Goal: Communication & Community: Connect with others

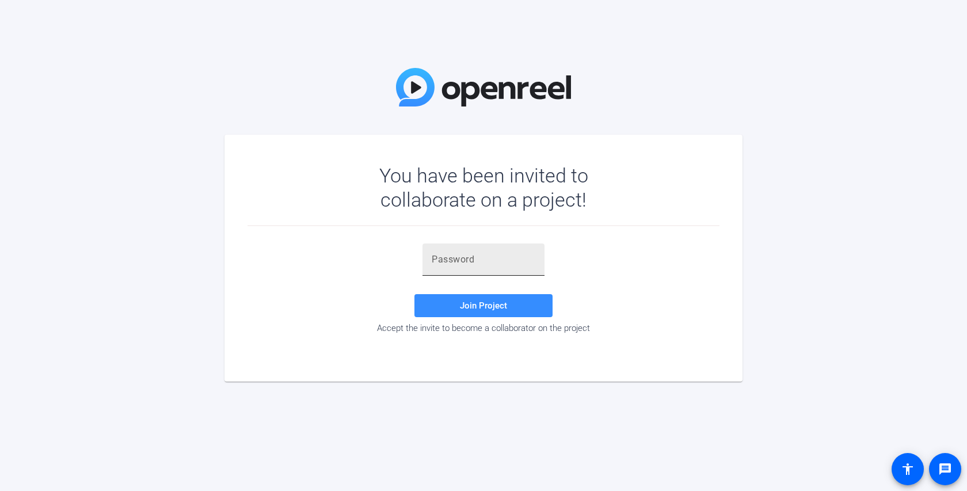
click at [479, 249] on div at bounding box center [484, 260] width 104 height 32
paste input "1&X@YA"
type input "1&X@YA"
click at [480, 301] on span "Join Project" at bounding box center [483, 306] width 47 height 10
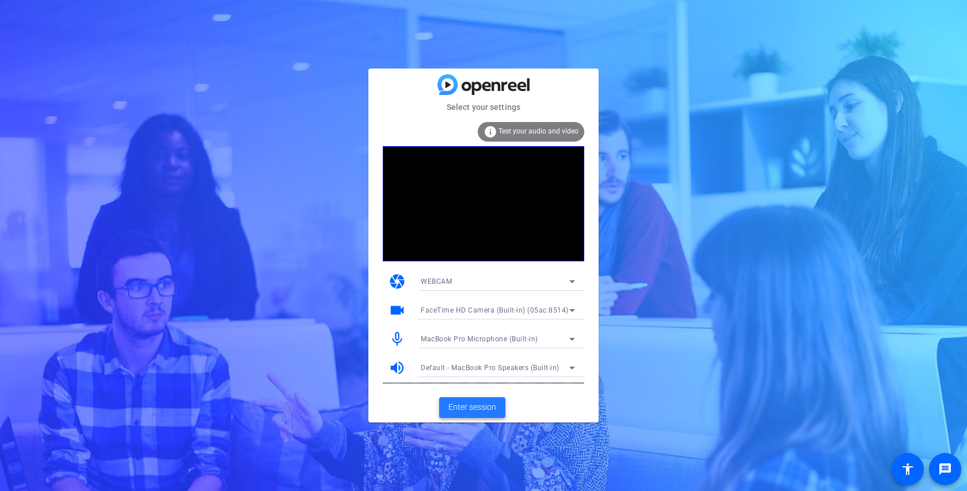
click at [483, 404] on span "Enter session" at bounding box center [473, 407] width 48 height 12
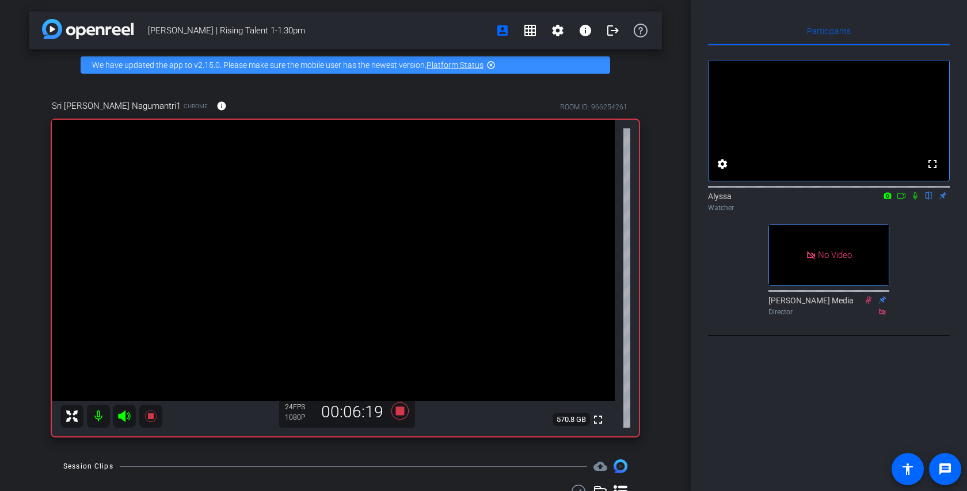
click at [916, 200] on icon at bounding box center [915, 196] width 9 height 8
click at [916, 200] on icon at bounding box center [916, 195] width 6 height 7
click at [914, 200] on icon at bounding box center [915, 196] width 9 height 8
click at [917, 200] on icon at bounding box center [915, 196] width 9 height 8
click at [918, 200] on icon at bounding box center [915, 196] width 9 height 8
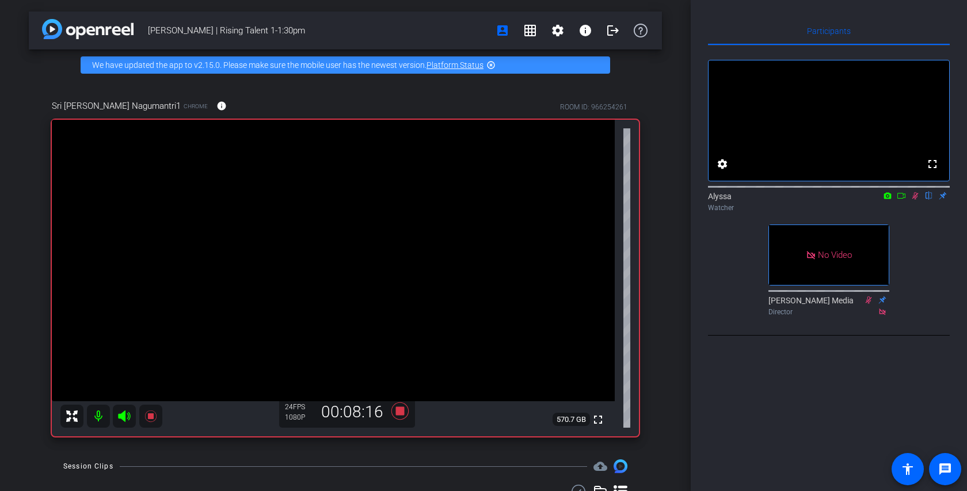
click at [915, 200] on icon at bounding box center [915, 196] width 9 height 8
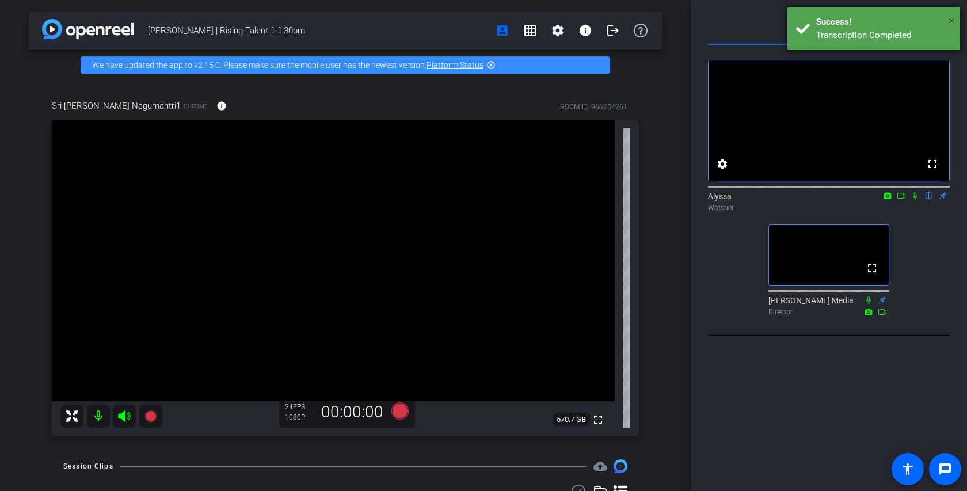
click at [952, 20] on span "×" at bounding box center [952, 21] width 6 height 14
